Goal: Task Accomplishment & Management: Manage account settings

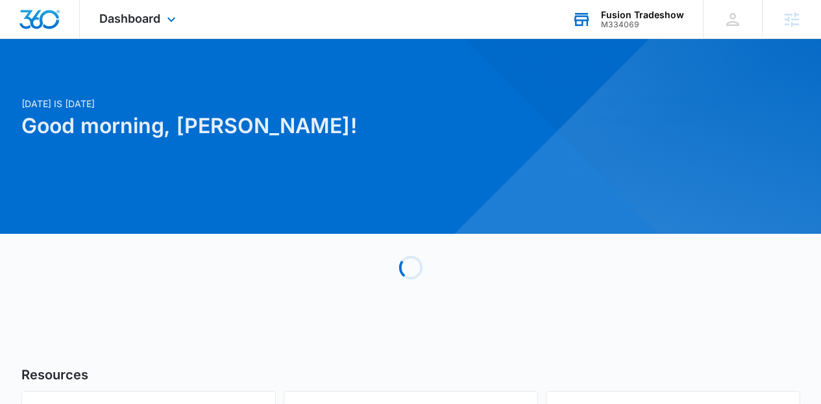
click at [674, 22] on div "M334069" at bounding box center [642, 24] width 83 height 9
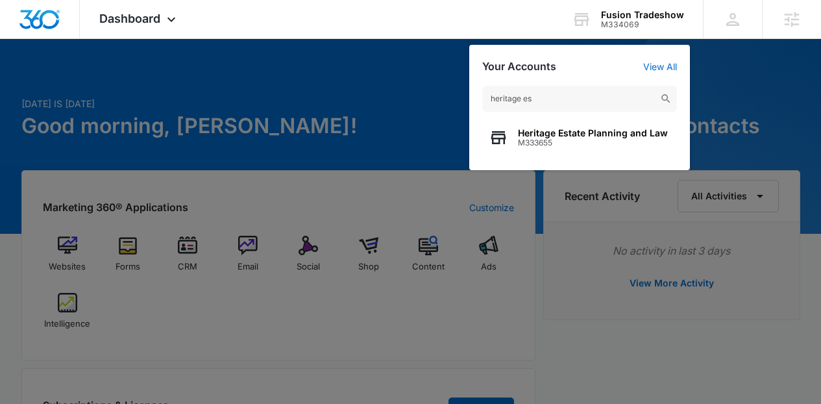
type input "heritage es"
click at [594, 123] on div "Heritage Estate Planning and Law M333655" at bounding box center [579, 137] width 195 height 39
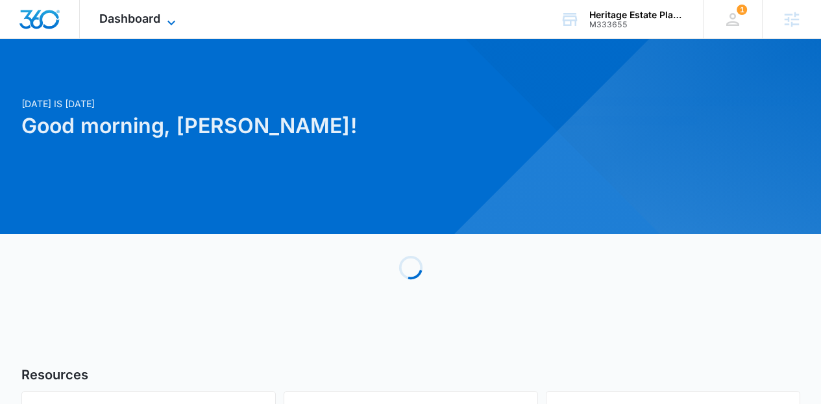
click at [157, 12] on span "Dashboard" at bounding box center [129, 19] width 61 height 14
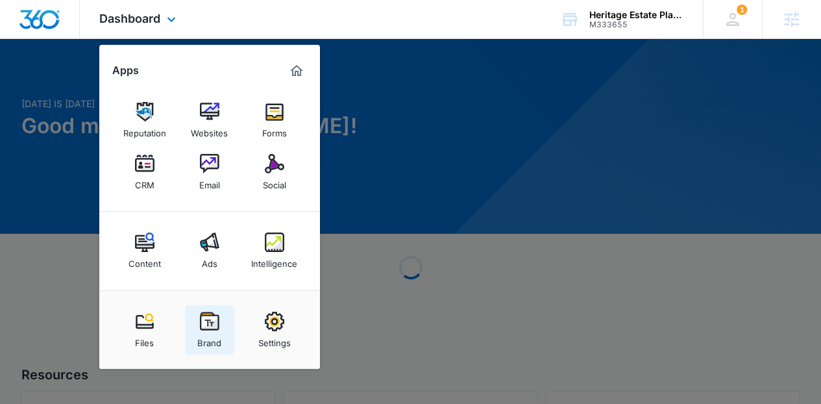
click at [212, 334] on div "Brand" at bounding box center [209, 339] width 24 height 17
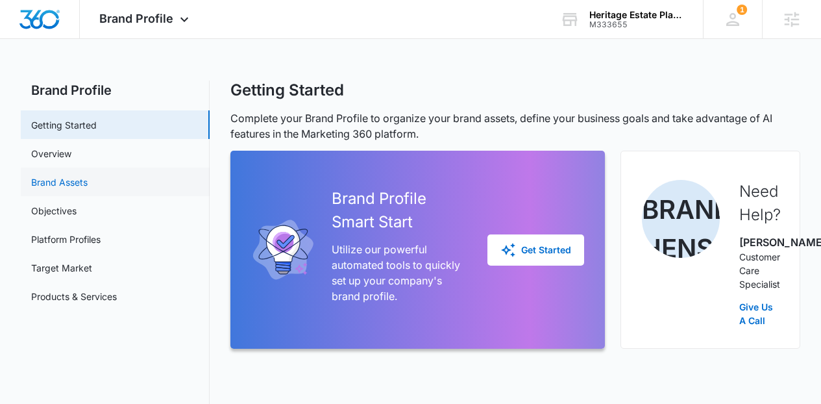
click at [88, 175] on link "Brand Assets" at bounding box center [59, 182] width 56 height 14
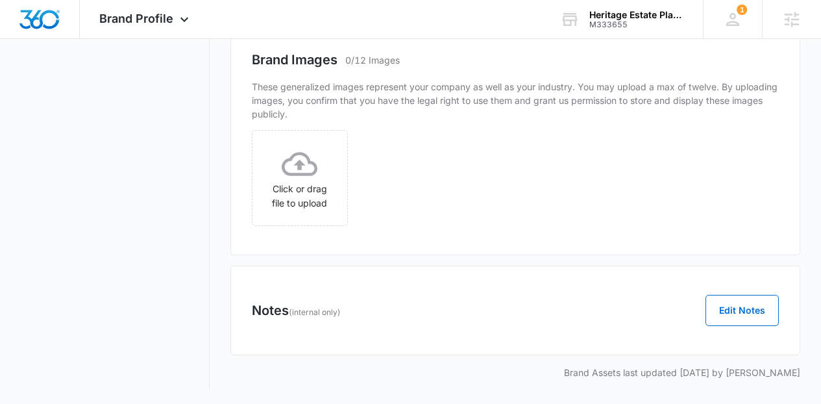
scroll to position [741, 0]
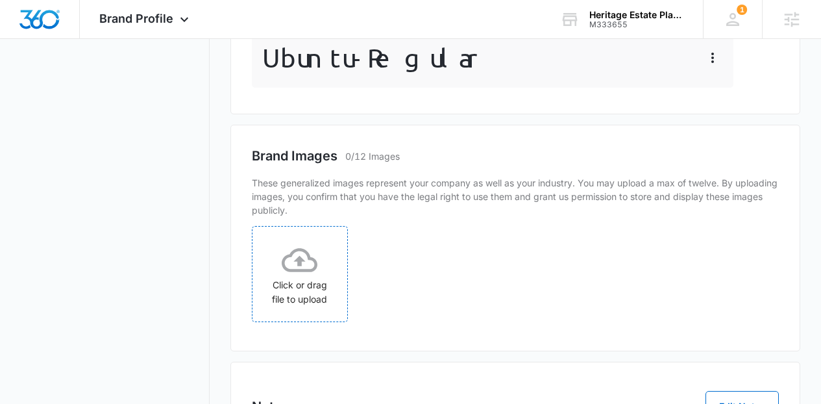
click at [311, 19] on p "Paragraph Style" at bounding box center [492, 12] width 481 height 14
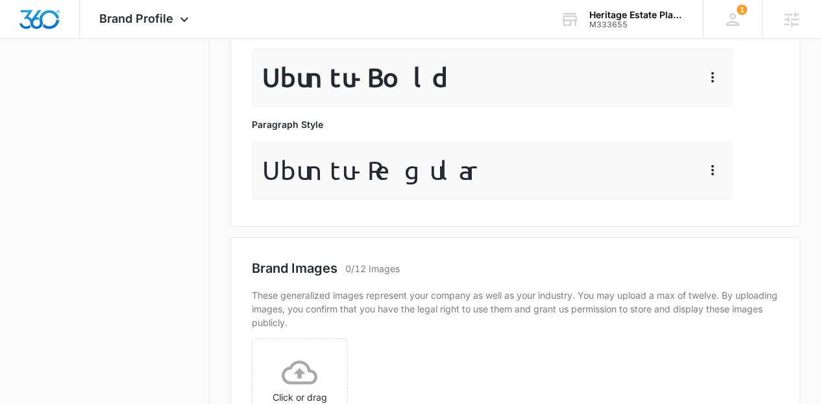
scroll to position [845, 0]
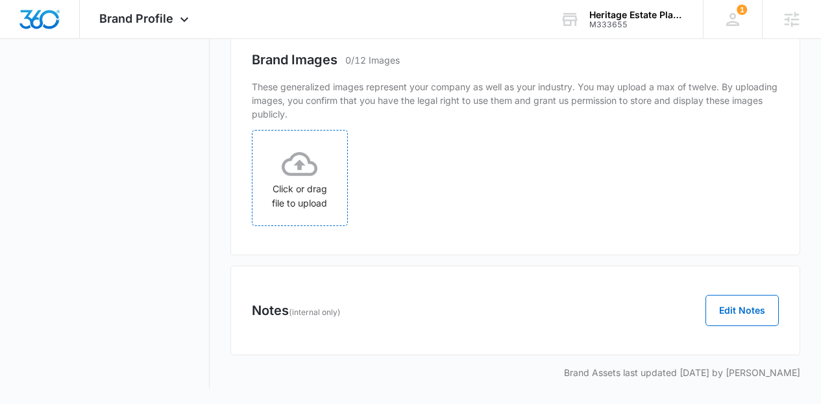
click at [289, 182] on icon at bounding box center [300, 164] width 36 height 36
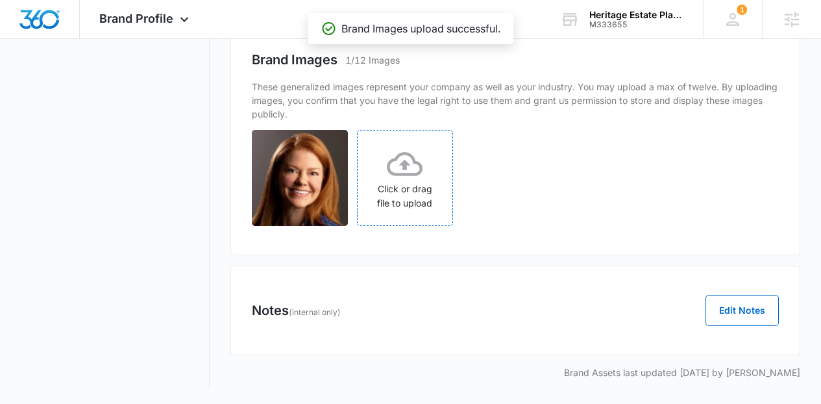
scroll to position [980, 0]
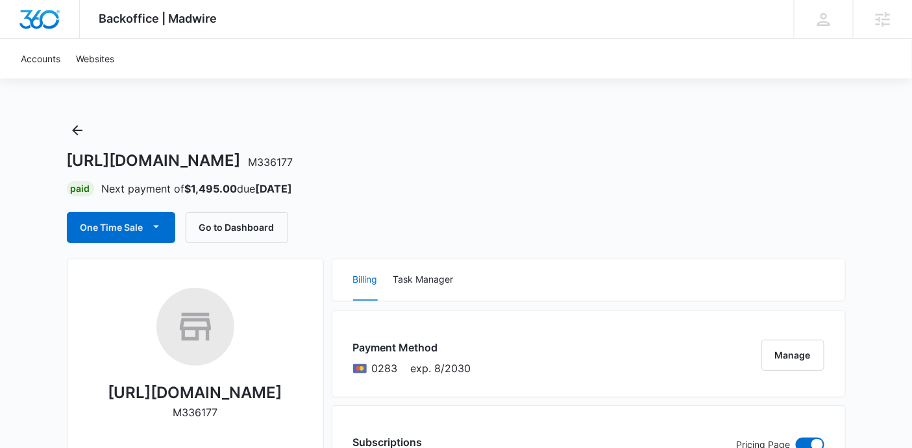
click at [455, 278] on div "Billing Task Manager" at bounding box center [588, 281] width 513 height 42
click at [442, 281] on button "Task Manager" at bounding box center [423, 281] width 60 height 42
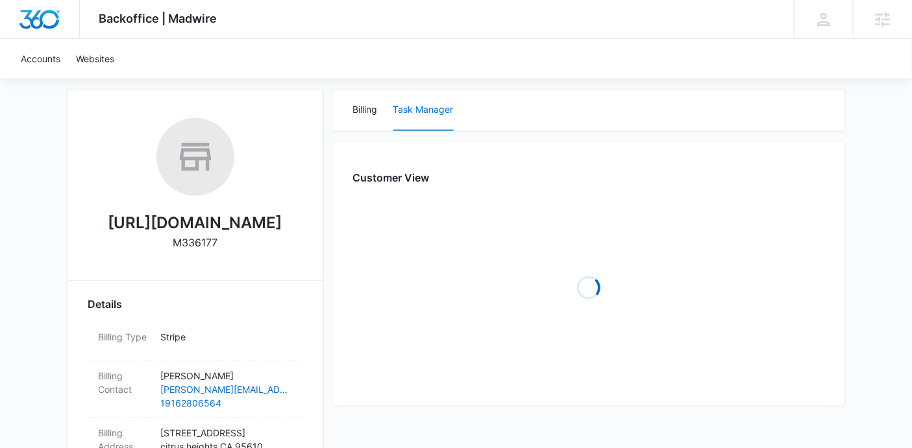
scroll to position [175, 0]
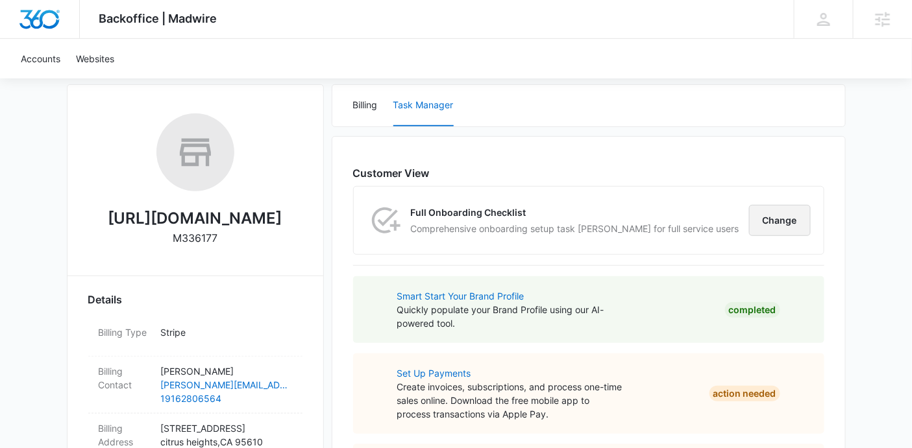
click at [789, 219] on button "Change" at bounding box center [780, 220] width 62 height 31
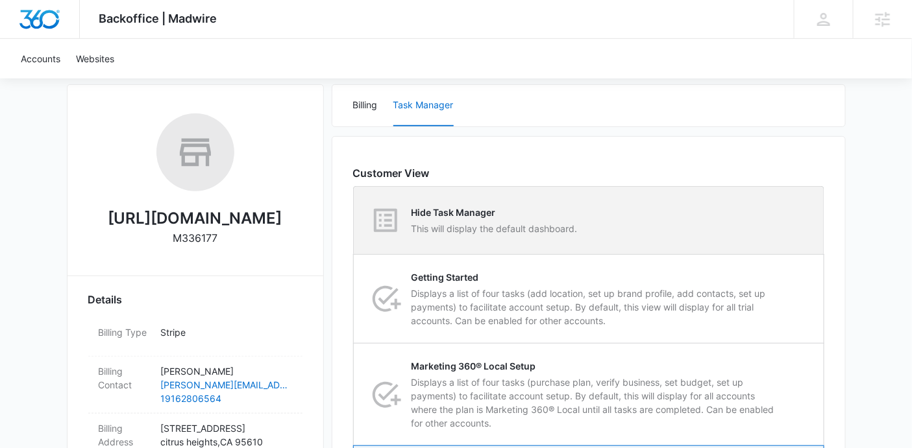
click at [716, 211] on div "Hide Task Manager This will display the default dashboard." at bounding box center [588, 220] width 469 height 67
click at [354, 221] on input "Hide Task Manager This will display the default dashboard." at bounding box center [354, 221] width 1 height 1
radio input "true"
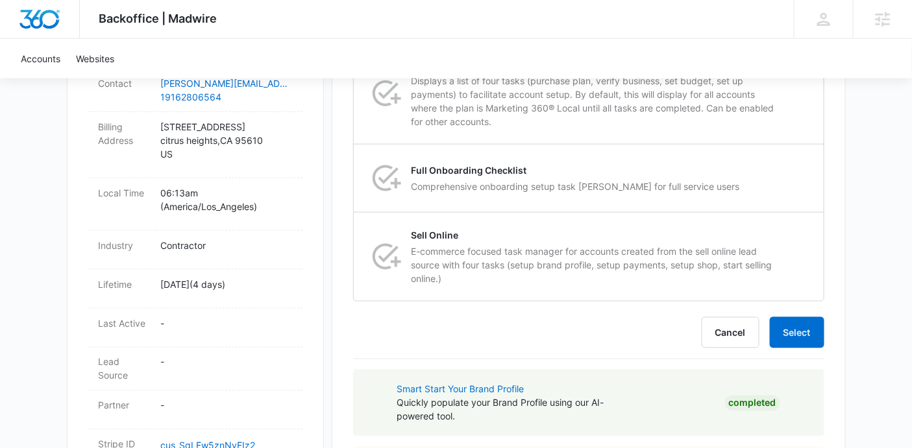
scroll to position [502, 0]
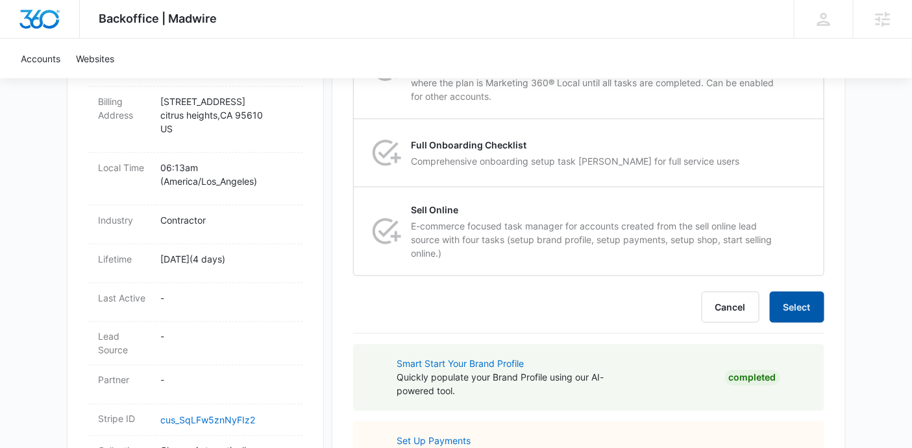
click at [801, 304] on button "Select" at bounding box center [796, 307] width 54 height 31
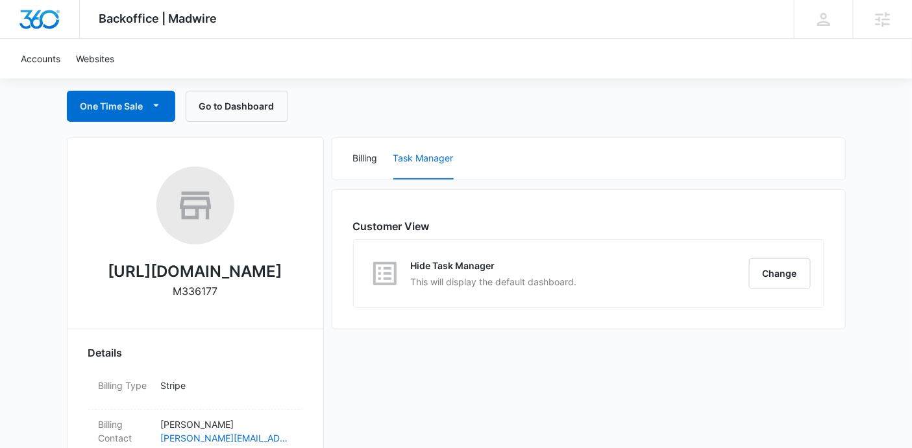
scroll to position [0, 0]
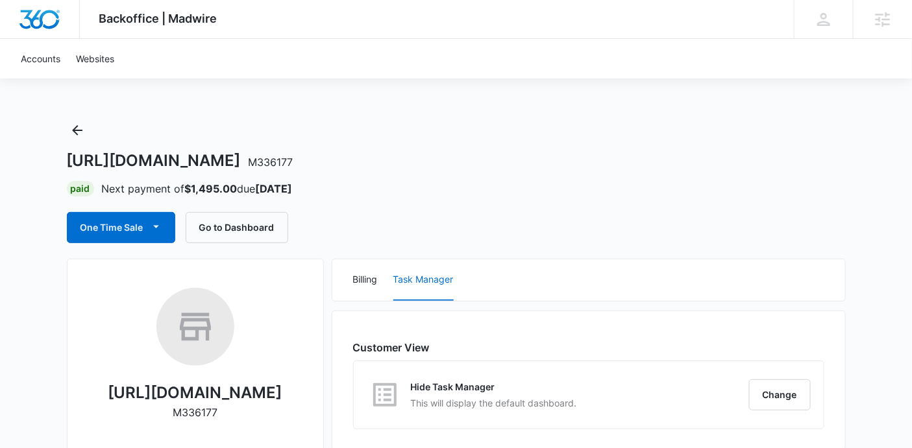
click at [293, 163] on span "M336177" at bounding box center [270, 162] width 45 height 13
copy span "M336177"
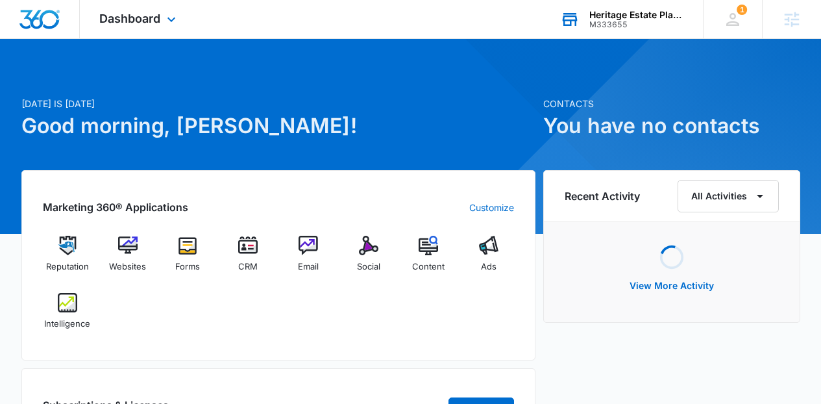
click at [647, 23] on div "M333655" at bounding box center [636, 24] width 95 height 9
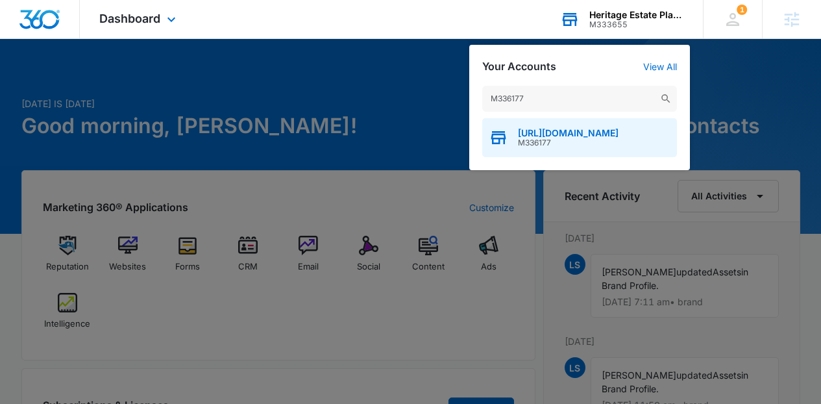
type input "M336177"
click at [581, 137] on span "https://tubtransformers.com/" at bounding box center [568, 133] width 101 height 10
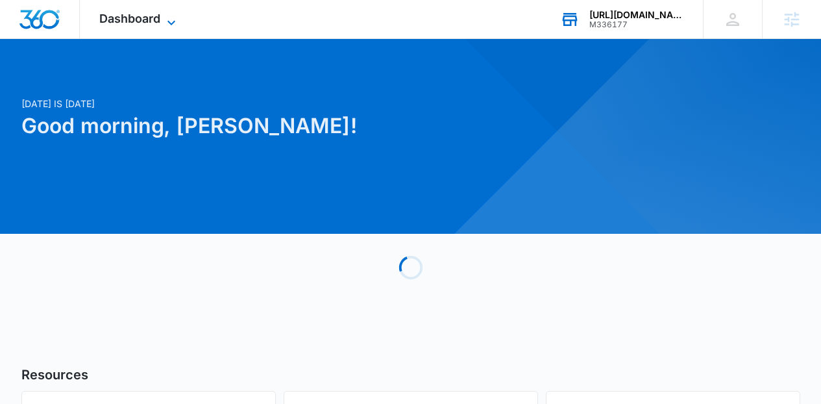
click at [146, 15] on span "Dashboard" at bounding box center [129, 19] width 61 height 14
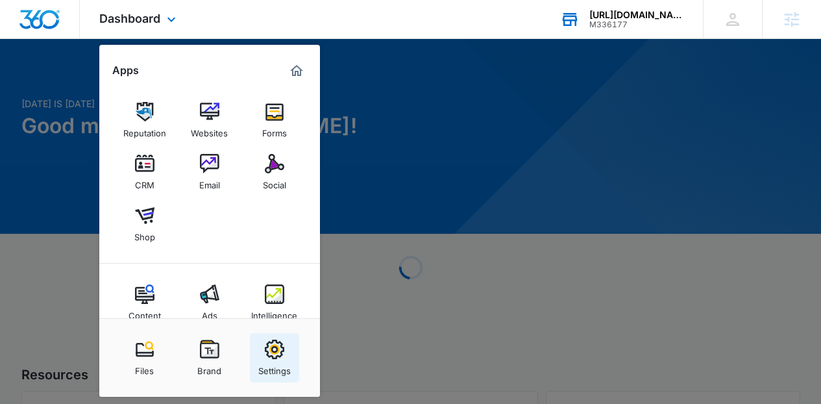
click at [274, 351] on img at bounding box center [274, 348] width 19 height 19
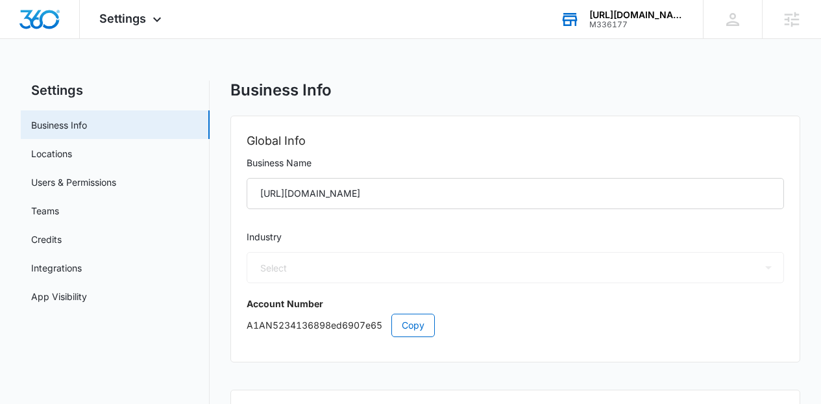
select select "4"
select select "US"
select select "America/Los_Angeles"
click at [87, 303] on link "App Visibility" at bounding box center [59, 296] width 56 height 14
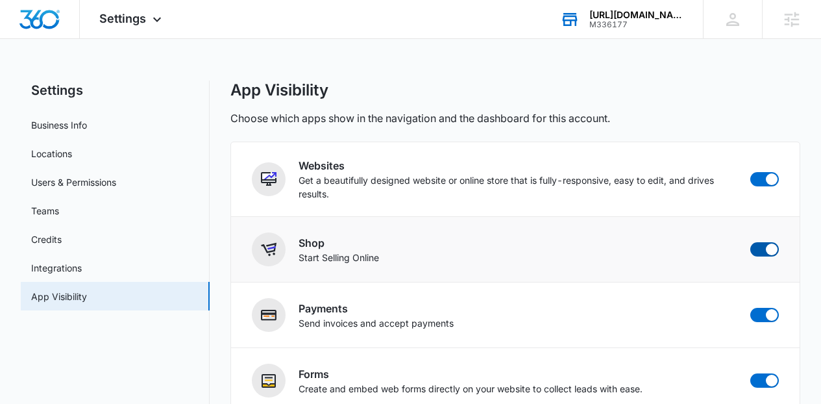
click at [759, 248] on span at bounding box center [764, 249] width 29 height 14
click at [750, 242] on input "checkbox" at bounding box center [749, 241] width 1 height 1
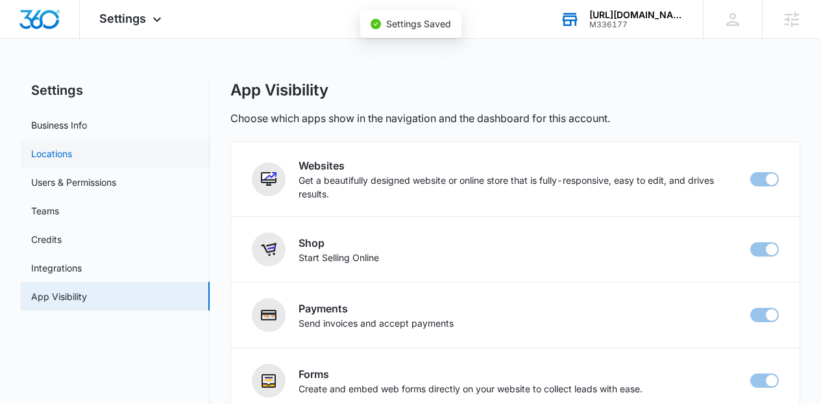
checkbox input "false"
click at [87, 130] on link "Business Info" at bounding box center [59, 125] width 56 height 14
select select "4"
select select "US"
select select "America/Los_Angeles"
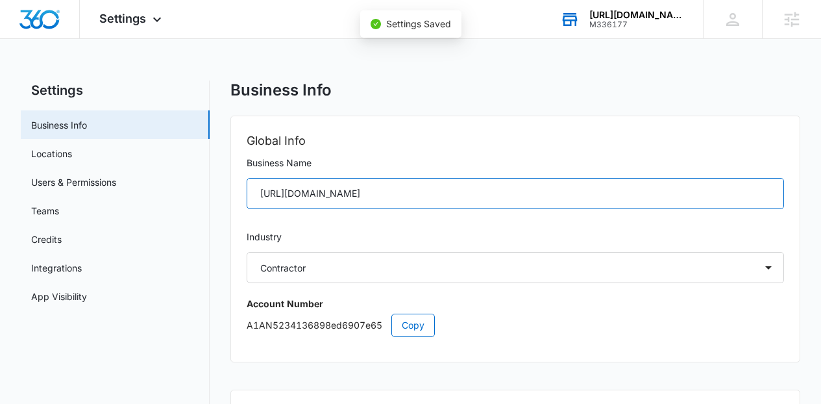
click at [336, 193] on input "https://tubtransformers.com/" at bounding box center [516, 193] width 538 height 31
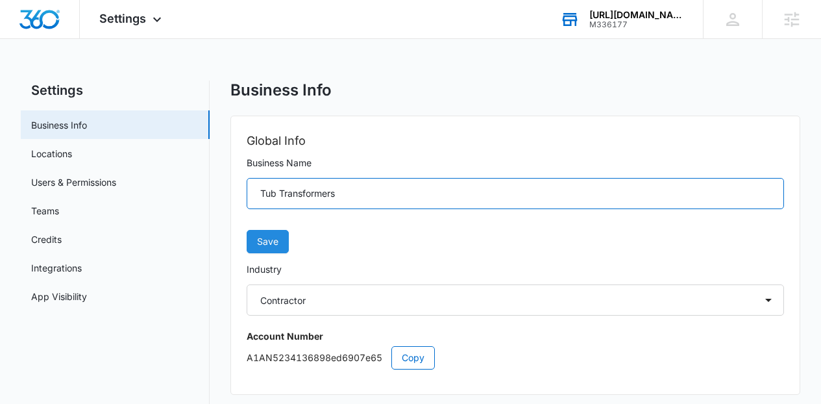
type input "Tub Transformers"
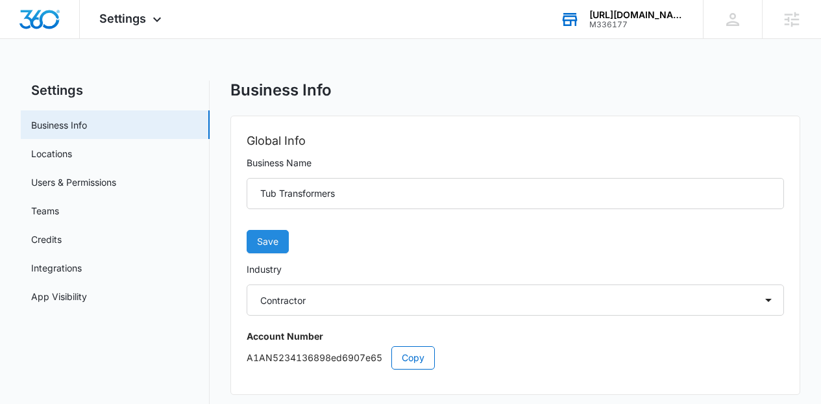
click at [261, 237] on span "Save" at bounding box center [267, 241] width 21 height 14
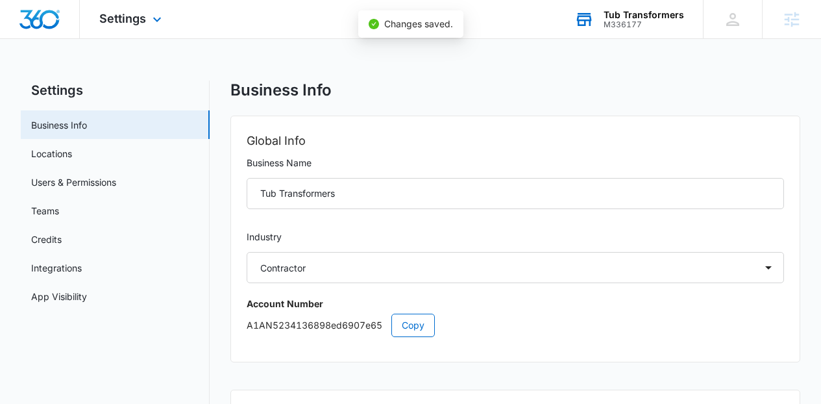
click at [142, 5] on div "Settings Apps Reputation Websites Forms CRM Email Social Content Ads Intelligen…" at bounding box center [132, 19] width 104 height 38
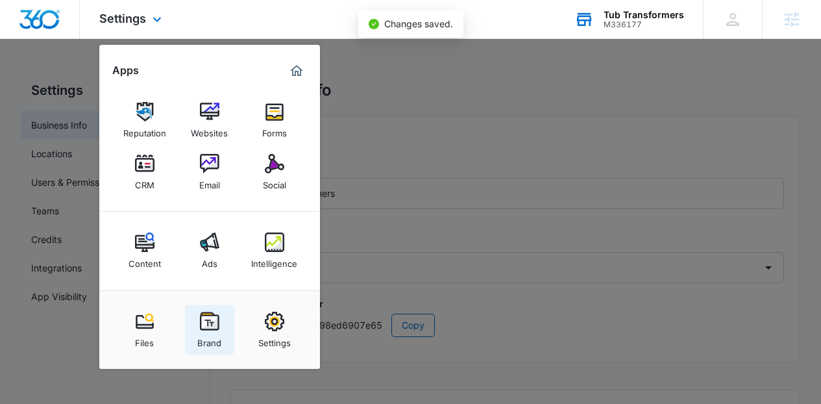
click at [202, 325] on img at bounding box center [209, 320] width 19 height 19
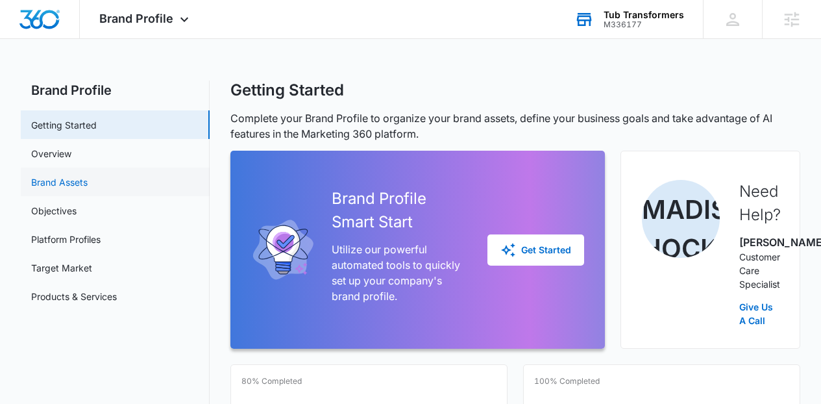
click at [88, 178] on link "Brand Assets" at bounding box center [59, 182] width 56 height 14
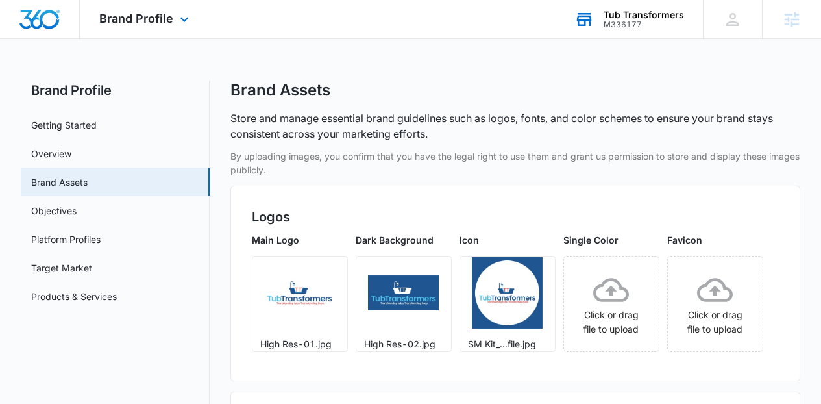
click at [42, 16] on img "Dashboard" at bounding box center [40, 19] width 42 height 19
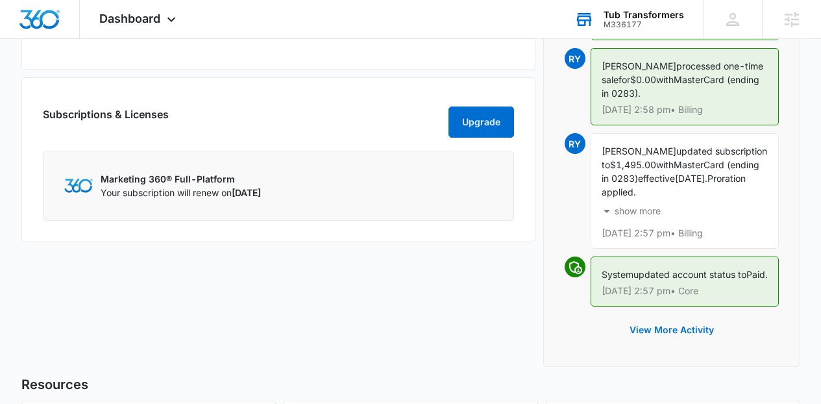
scroll to position [394, 0]
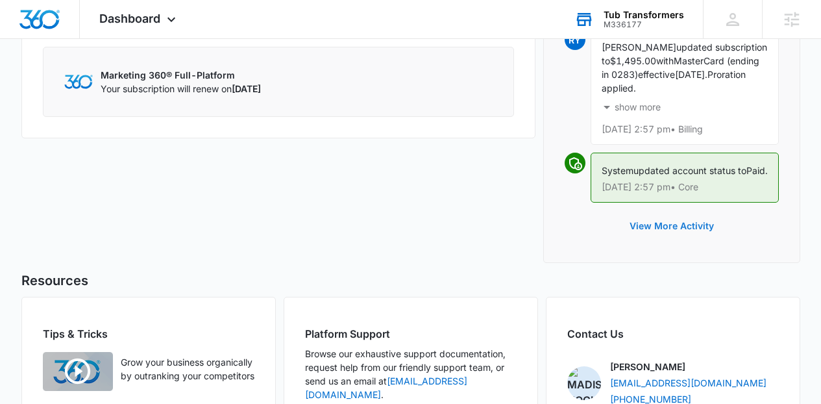
click at [697, 241] on button "View More Activity" at bounding box center [671, 225] width 110 height 31
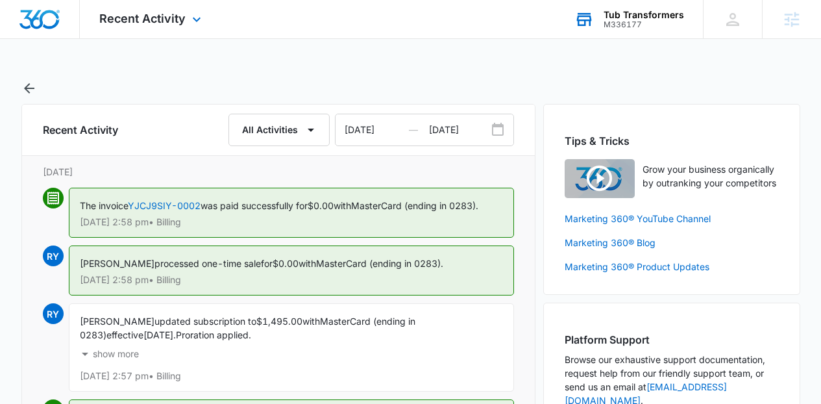
click at [52, 15] on img "Dashboard" at bounding box center [40, 19] width 42 height 19
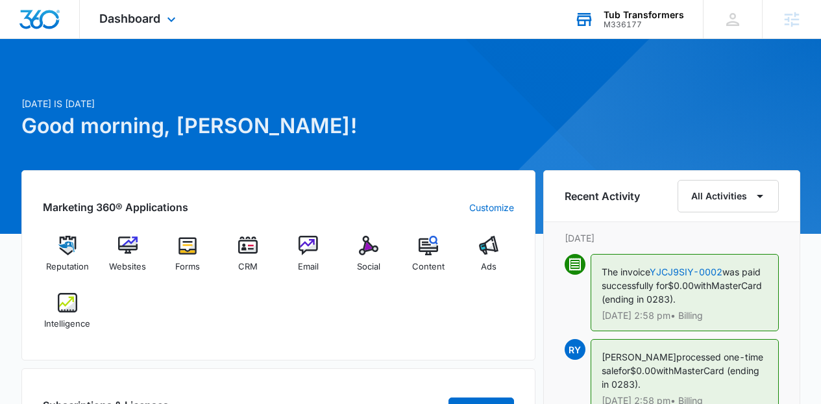
click at [140, 4] on div "Dashboard Apps Reputation Websites Forms CRM Email Social Content Ads Intellige…" at bounding box center [139, 19] width 119 height 38
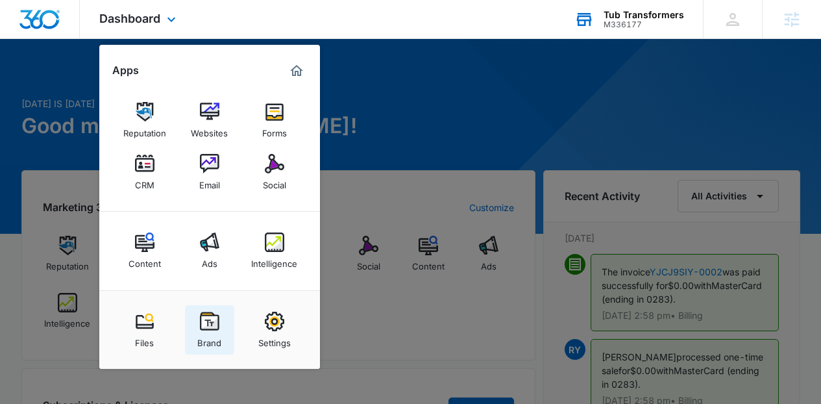
click at [206, 334] on div "Brand" at bounding box center [209, 339] width 24 height 17
